Goal: Unclear

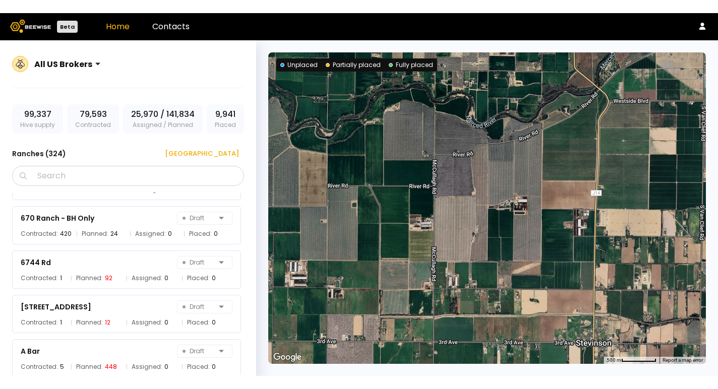
scroll to position [125, 0]
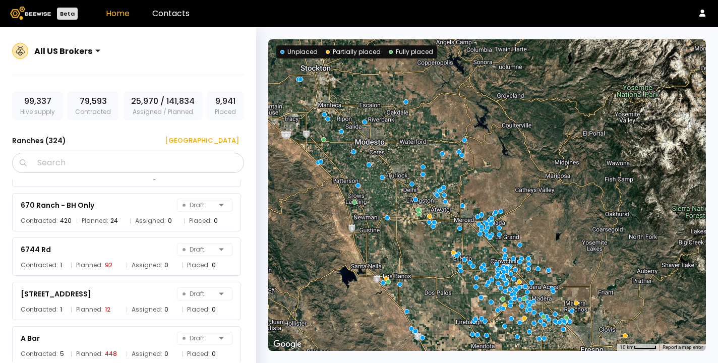
drag, startPoint x: 481, startPoint y: 293, endPoint x: 370, endPoint y: 267, distance: 113.4
click at [370, 267] on div at bounding box center [486, 194] width 437 height 311
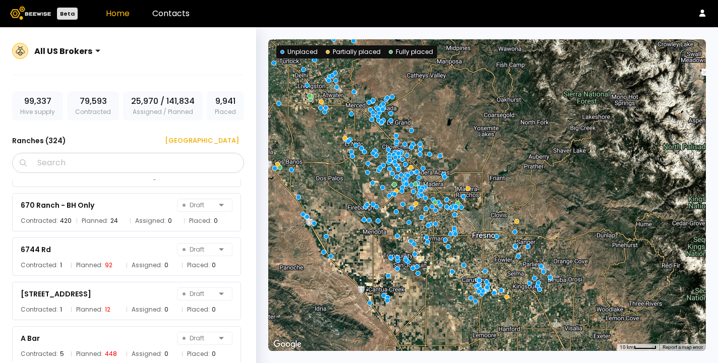
drag, startPoint x: 472, startPoint y: 299, endPoint x: 458, endPoint y: 228, distance: 71.9
click at [458, 228] on div at bounding box center [486, 194] width 437 height 311
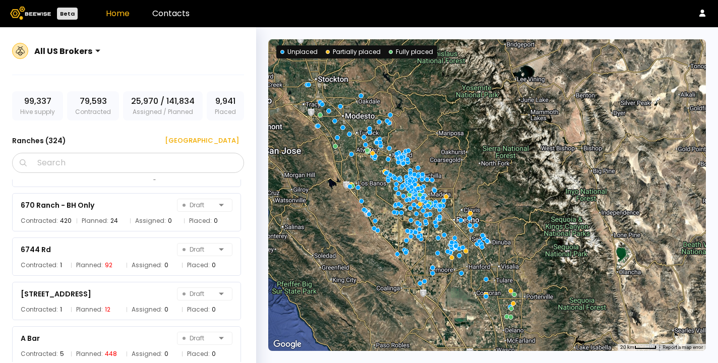
drag, startPoint x: 498, startPoint y: 334, endPoint x: 453, endPoint y: 253, distance: 93.0
click at [453, 253] on div at bounding box center [486, 194] width 437 height 311
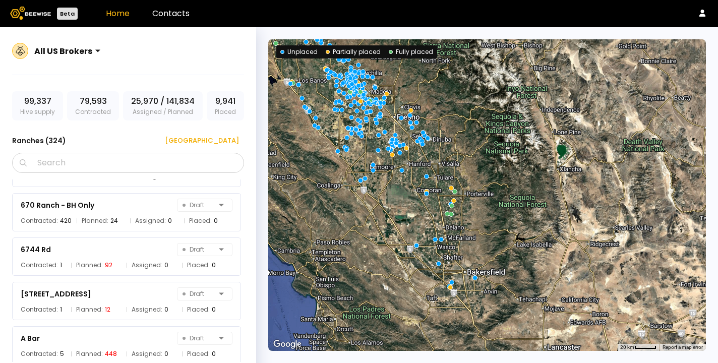
drag, startPoint x: 494, startPoint y: 296, endPoint x: 457, endPoint y: 245, distance: 62.8
click at [457, 245] on div at bounding box center [486, 194] width 437 height 311
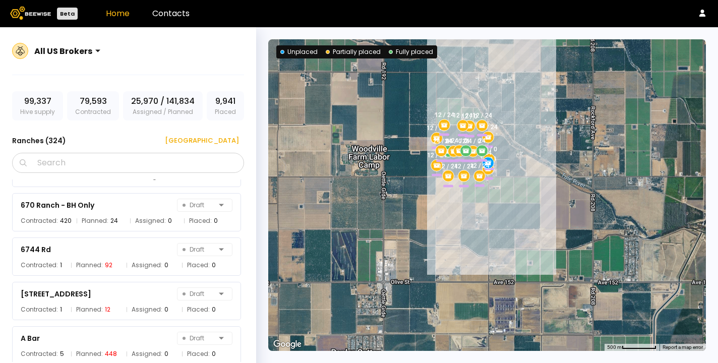
drag, startPoint x: 489, startPoint y: 186, endPoint x: 447, endPoint y: 242, distance: 69.7
click at [447, 243] on div "24 12 / 0 24 / 0 12 / 24 12 / 0 12 / 24 12 / 24 12 / 0 24 / 0 12 / 24 12 / 24 2…" at bounding box center [486, 194] width 437 height 311
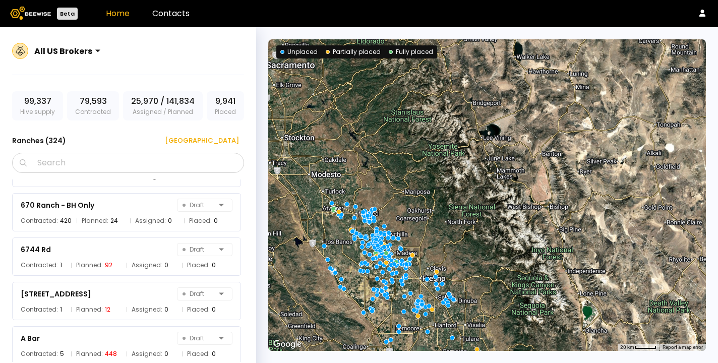
drag, startPoint x: 336, startPoint y: 125, endPoint x: 394, endPoint y: 291, distance: 175.9
click at [394, 292] on div at bounding box center [486, 194] width 437 height 311
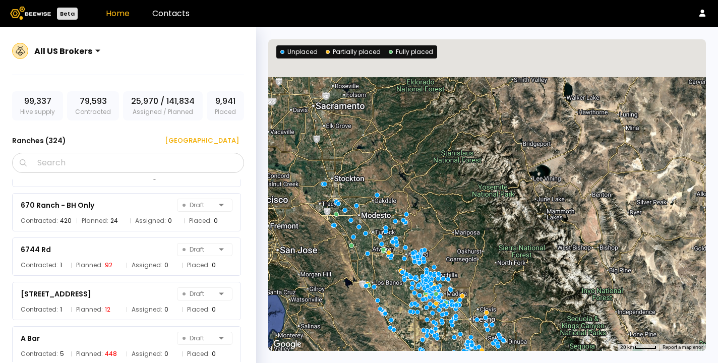
drag, startPoint x: 331, startPoint y: 226, endPoint x: 382, endPoint y: 266, distance: 65.0
click at [382, 267] on div at bounding box center [486, 194] width 437 height 311
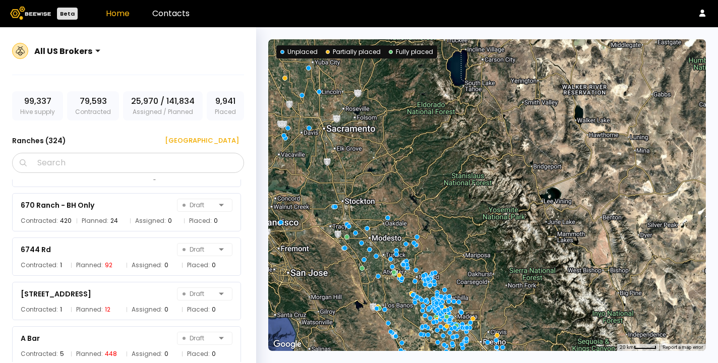
drag, startPoint x: 342, startPoint y: 246, endPoint x: 353, endPoint y: 272, distance: 28.3
click at [353, 272] on div at bounding box center [486, 194] width 437 height 311
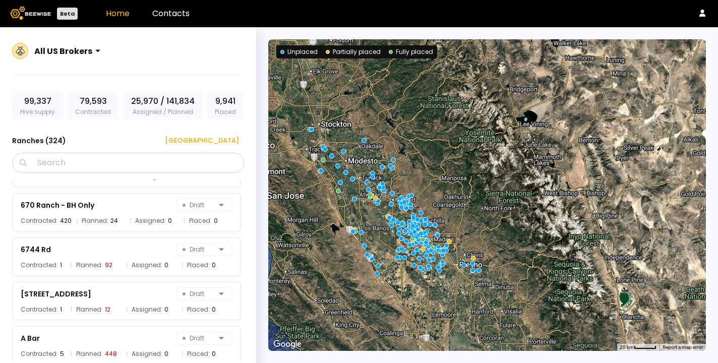
drag, startPoint x: 391, startPoint y: 299, endPoint x: 366, endPoint y: 220, distance: 82.4
click at [366, 220] on div at bounding box center [486, 194] width 437 height 311
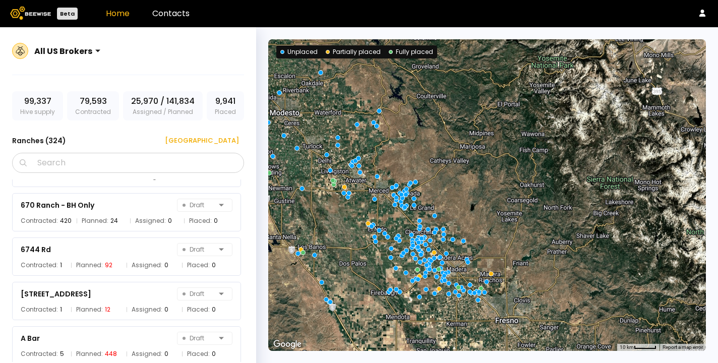
drag, startPoint x: 452, startPoint y: 298, endPoint x: 359, endPoint y: 232, distance: 114.2
click at [359, 232] on div at bounding box center [486, 194] width 437 height 311
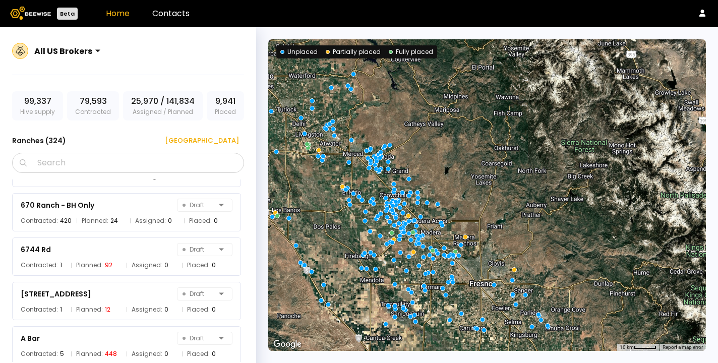
drag, startPoint x: 376, startPoint y: 282, endPoint x: 323, endPoint y: 154, distance: 139.4
click at [323, 154] on div at bounding box center [486, 194] width 437 height 311
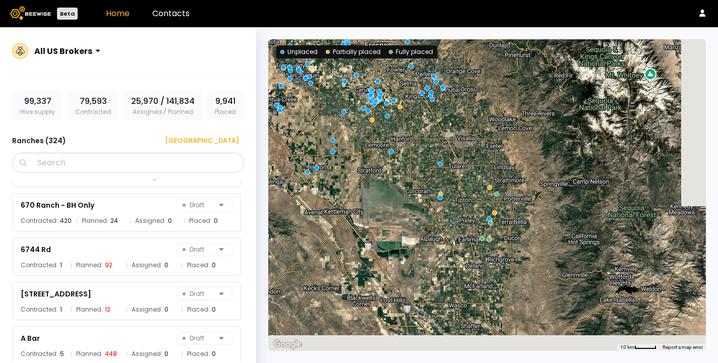
drag, startPoint x: 420, startPoint y: 250, endPoint x: 351, endPoint y: 133, distance: 136.0
click at [351, 133] on div at bounding box center [486, 194] width 437 height 311
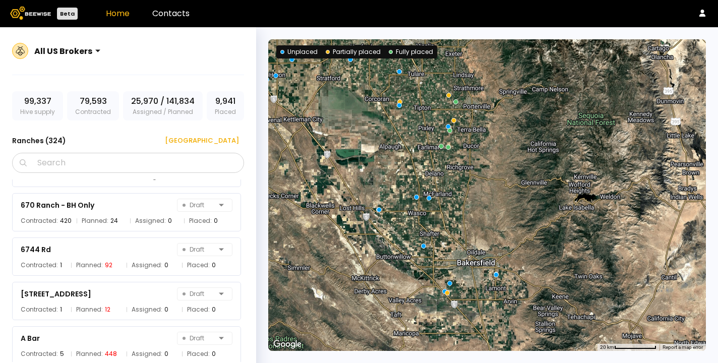
drag, startPoint x: 419, startPoint y: 207, endPoint x: 407, endPoint y: 127, distance: 80.5
click at [407, 127] on div at bounding box center [486, 194] width 437 height 311
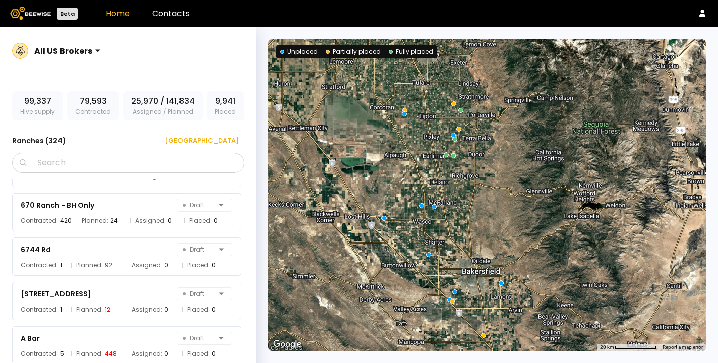
drag, startPoint x: 442, startPoint y: 157, endPoint x: 463, endPoint y: 235, distance: 80.4
click at [463, 235] on div at bounding box center [486, 194] width 437 height 311
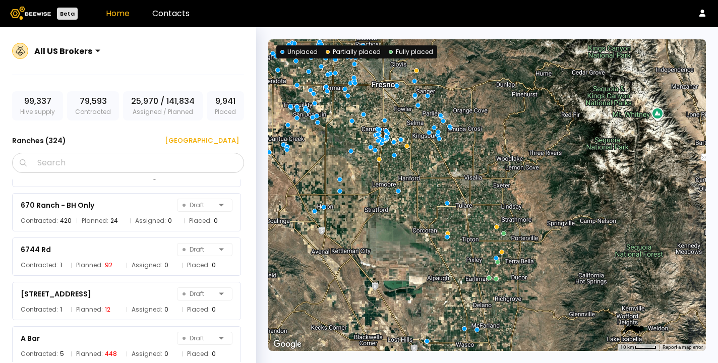
drag, startPoint x: 395, startPoint y: 144, endPoint x: 467, endPoint y: 227, distance: 110.0
click at [466, 226] on div at bounding box center [486, 194] width 437 height 311
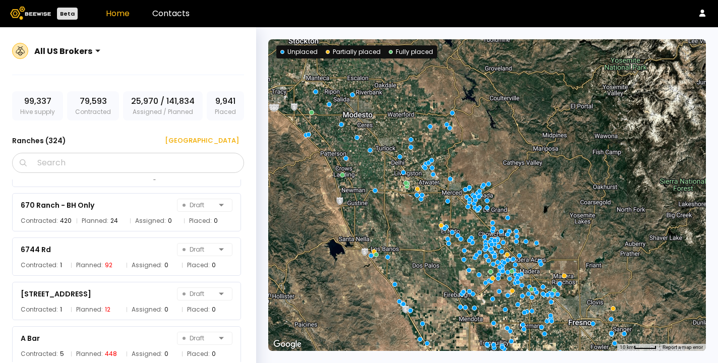
drag, startPoint x: 402, startPoint y: 179, endPoint x: 445, endPoint y: 233, distance: 69.5
click at [444, 232] on div at bounding box center [486, 194] width 437 height 311
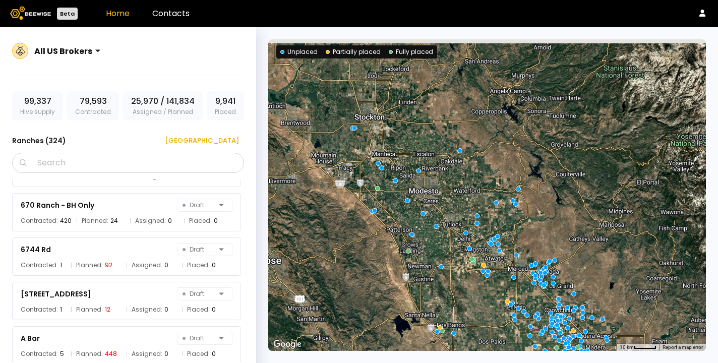
drag, startPoint x: 416, startPoint y: 178, endPoint x: 480, endPoint y: 252, distance: 97.5
click at [480, 252] on div at bounding box center [486, 194] width 437 height 311
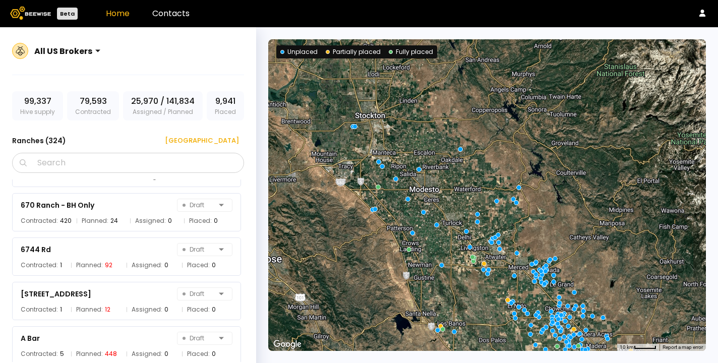
drag, startPoint x: 347, startPoint y: 154, endPoint x: 427, endPoint y: 241, distance: 118.8
click at [427, 241] on div at bounding box center [486, 194] width 437 height 311
